Goal: Navigation & Orientation: Understand site structure

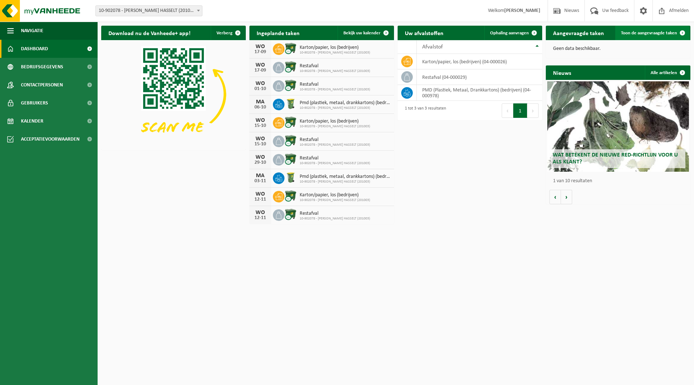
click at [649, 31] on span "Toon de aangevraagde taken" at bounding box center [649, 33] width 56 height 5
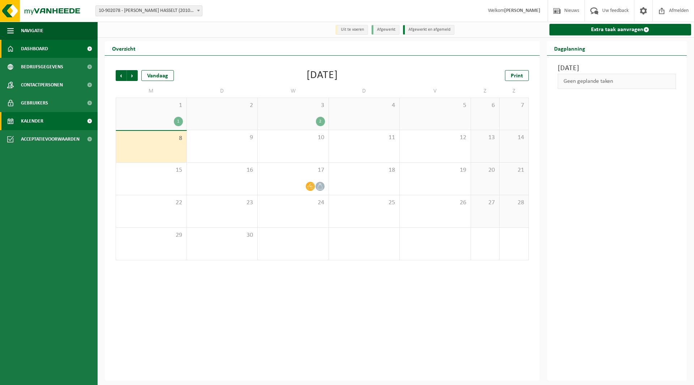
click at [86, 46] on span at bounding box center [89, 49] width 16 height 18
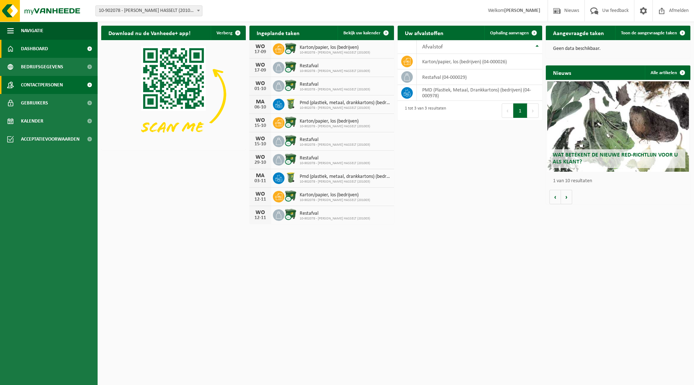
click at [90, 81] on span at bounding box center [89, 85] width 16 height 18
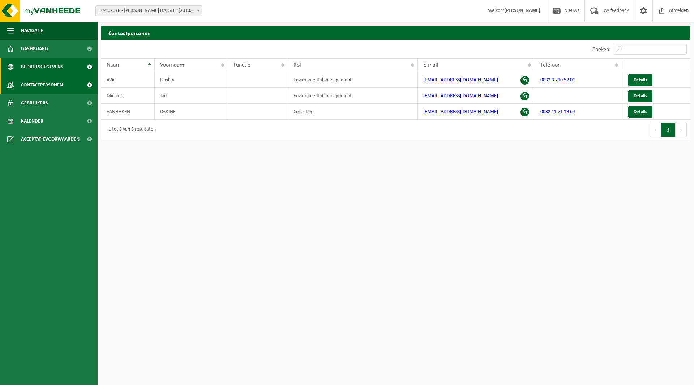
click at [91, 67] on span at bounding box center [89, 67] width 16 height 18
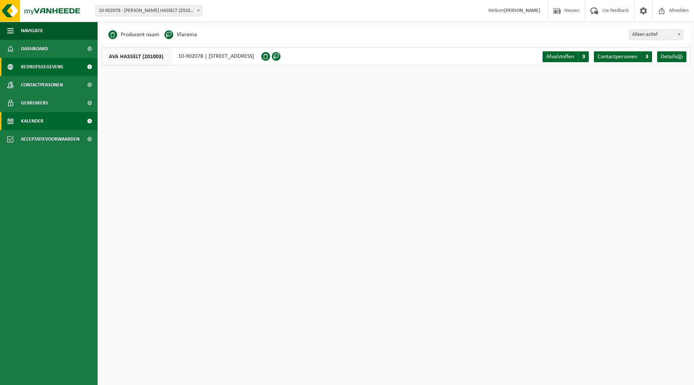
click at [89, 120] on span at bounding box center [89, 121] width 16 height 18
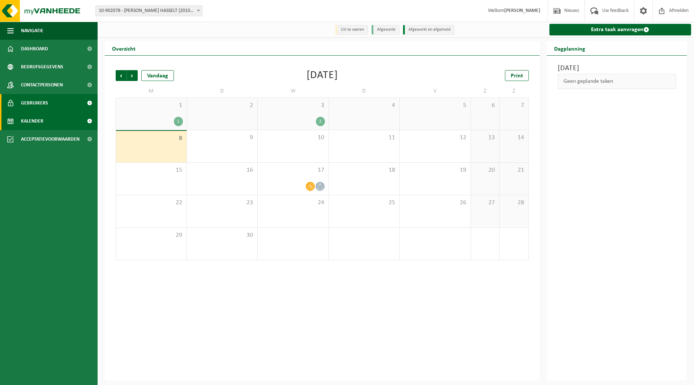
click at [90, 103] on span at bounding box center [89, 103] width 16 height 18
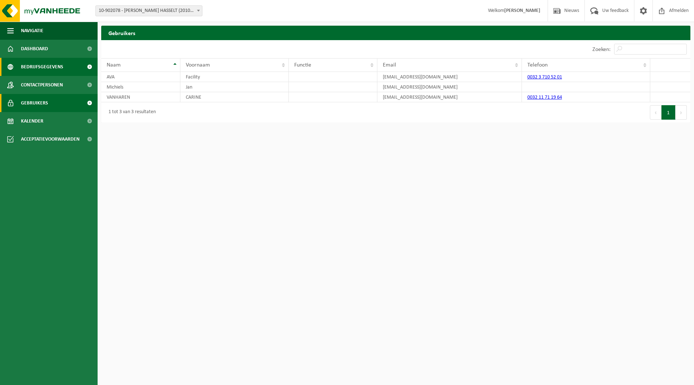
click at [91, 68] on span at bounding box center [89, 67] width 16 height 18
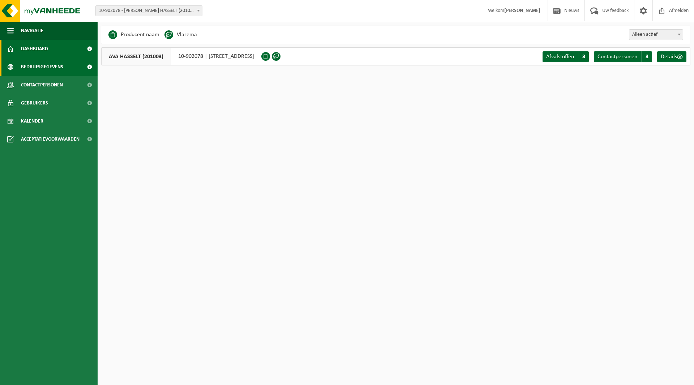
click at [90, 47] on span at bounding box center [89, 49] width 16 height 18
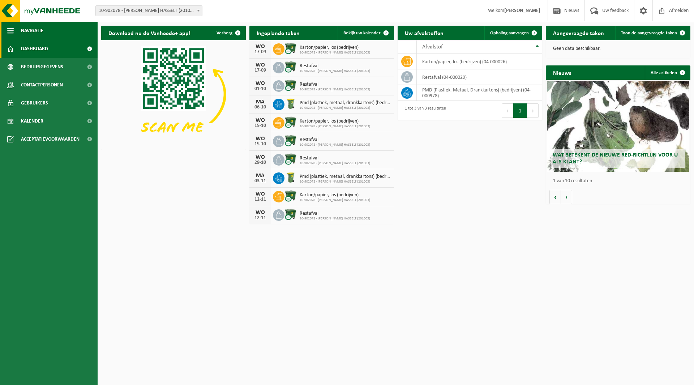
click at [10, 33] on span "button" at bounding box center [10, 31] width 7 height 18
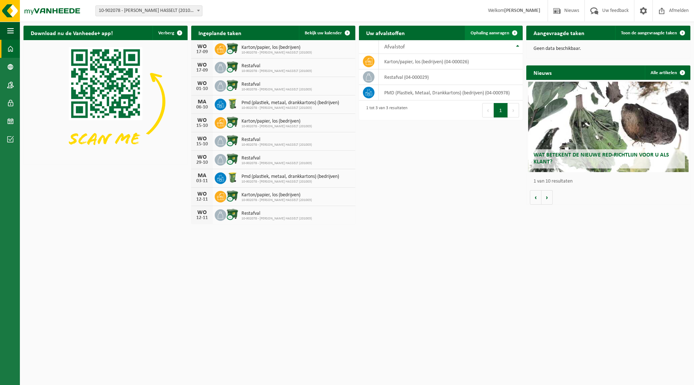
click at [513, 32] on span at bounding box center [514, 33] width 14 height 14
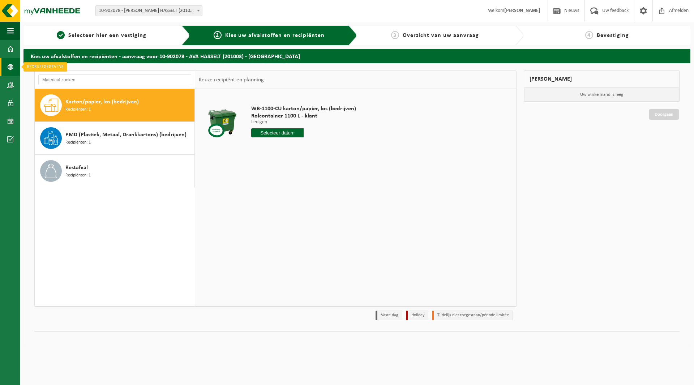
click at [9, 63] on span at bounding box center [10, 67] width 7 height 18
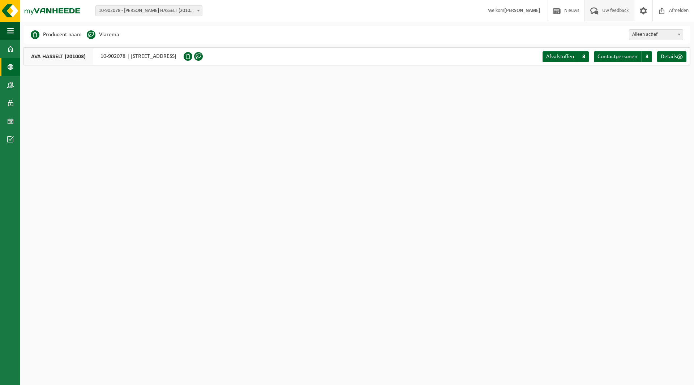
click at [597, 10] on span at bounding box center [594, 10] width 12 height 21
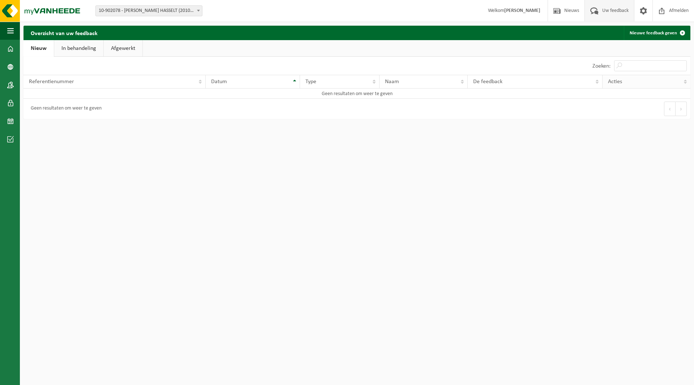
click at [618, 79] on span "Acties" at bounding box center [615, 82] width 14 height 6
click at [579, 83] on div "De feedback" at bounding box center [533, 82] width 120 height 6
click at [451, 82] on div "Naam" at bounding box center [421, 82] width 73 height 6
